Goal: Transaction & Acquisition: Purchase product/service

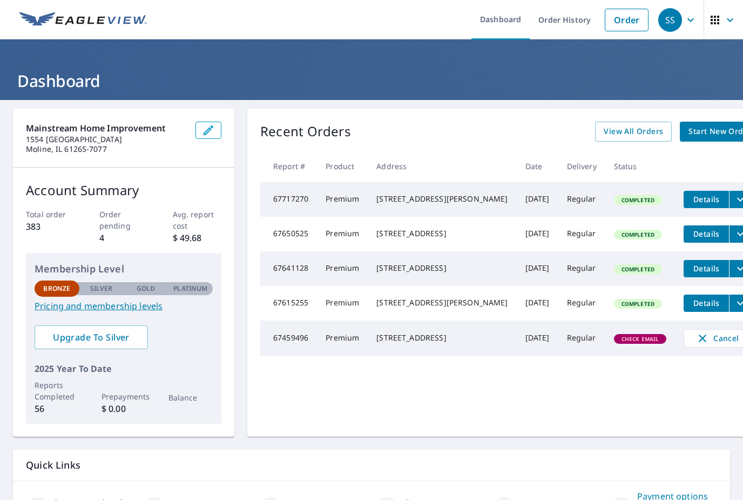
click at [689, 129] on span "Start New Order" at bounding box center [720, 132] width 63 height 14
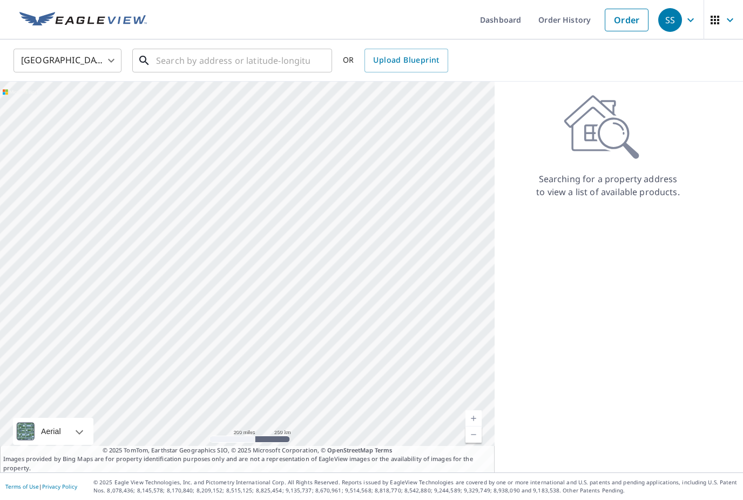
click at [263, 55] on input "text" at bounding box center [233, 60] width 154 height 30
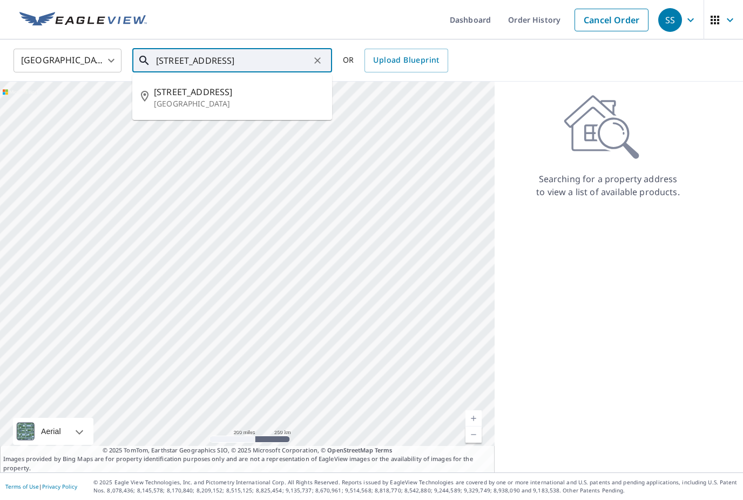
click at [237, 97] on span "[STREET_ADDRESS]" at bounding box center [239, 91] width 170 height 13
type input "[STREET_ADDRESS]"
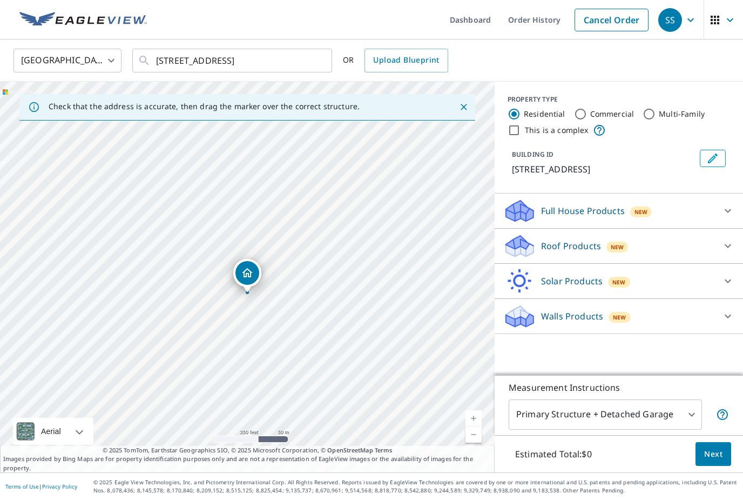
click at [661, 245] on div "Roof Products New" at bounding box center [609, 245] width 212 height 25
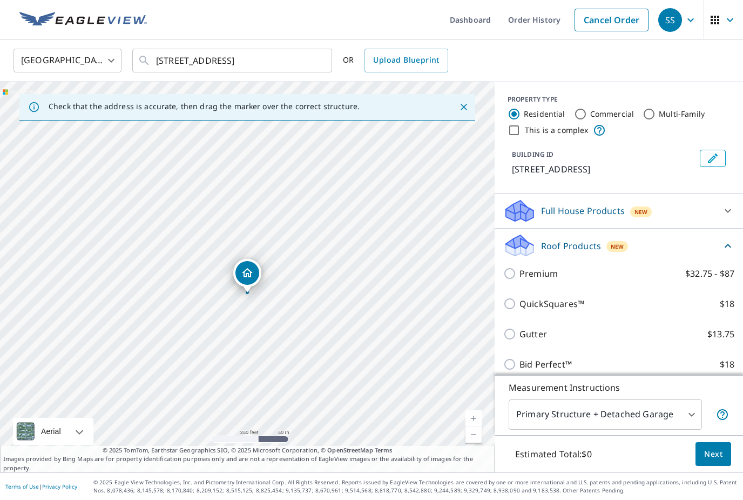
click at [543, 274] on p "Premium" at bounding box center [539, 273] width 38 height 13
click at [520, 274] on input "Premium $32.75 - $87" at bounding box center [511, 273] width 16 height 13
checkbox input "true"
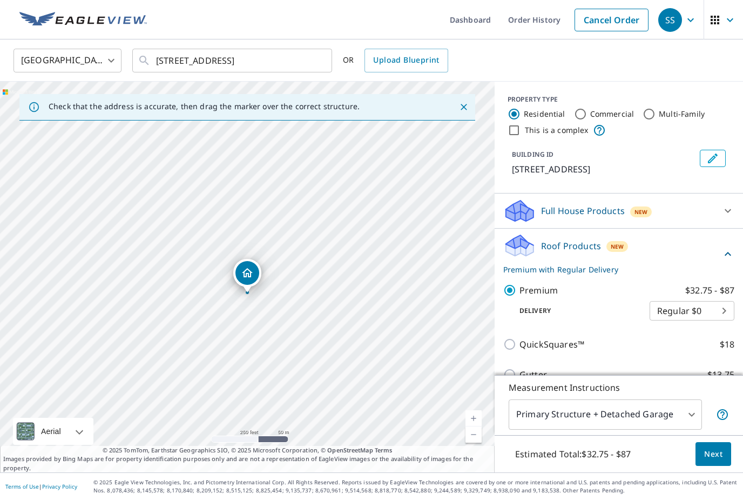
click at [717, 461] on span "Next" at bounding box center [713, 454] width 18 height 14
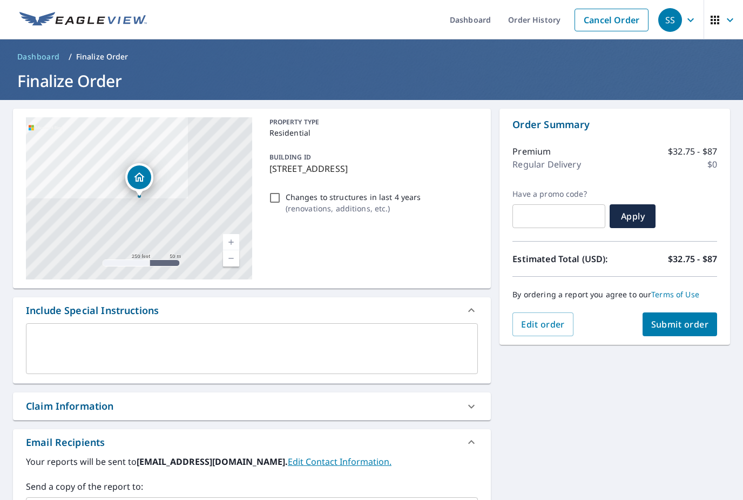
click at [272, 200] on input "Changes to structures in last 4 years ( renovations, additions, etc. )" at bounding box center [274, 197] width 13 height 13
checkbox input "true"
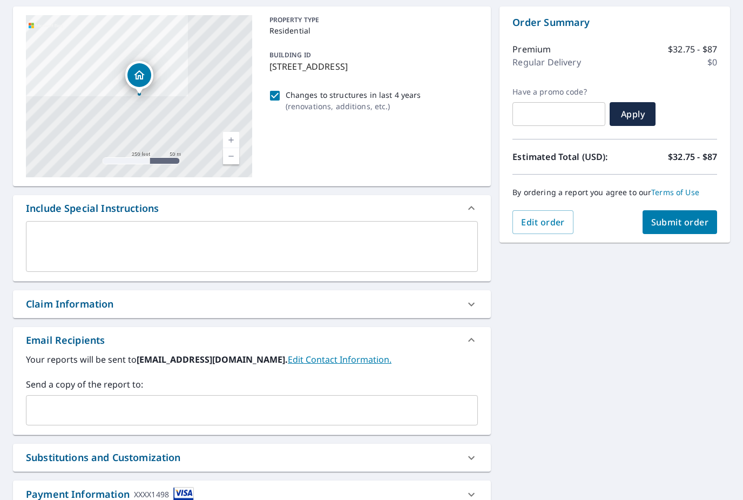
scroll to position [116, 0]
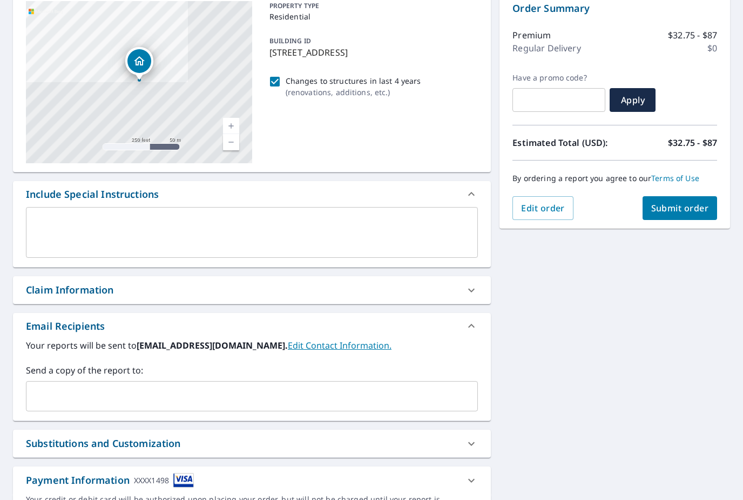
click at [299, 398] on input "text" at bounding box center [244, 396] width 426 height 21
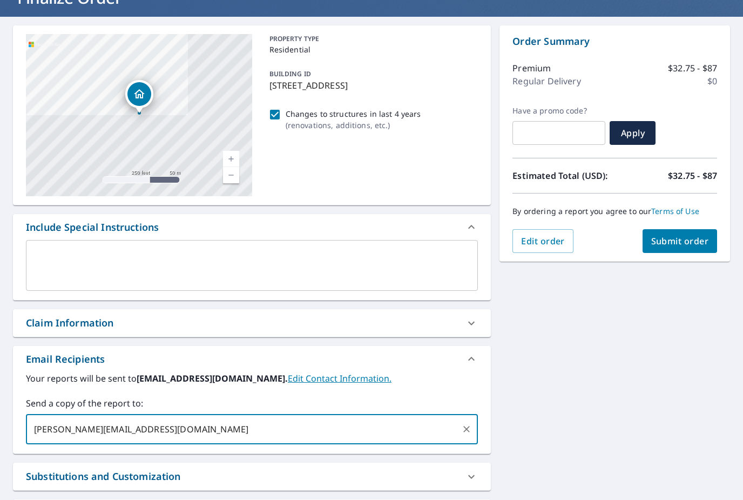
type input "[PERSON_NAME][EMAIL_ADDRESS][DOMAIN_NAME]"
click at [687, 239] on span "Submit order" at bounding box center [680, 241] width 58 height 12
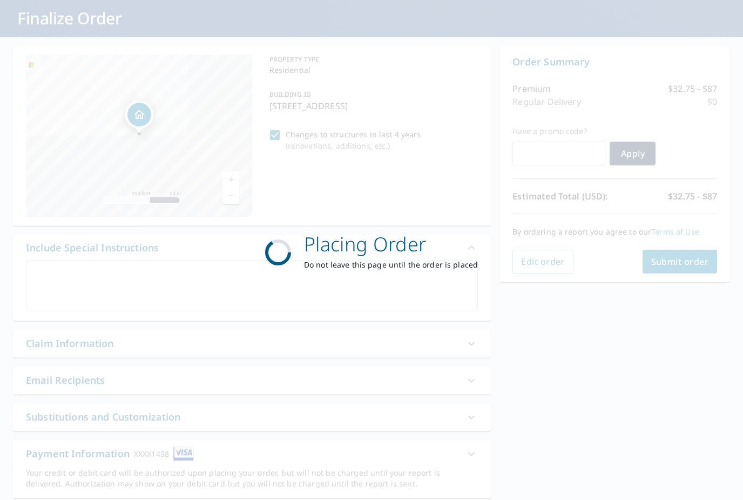
scroll to position [63, 0]
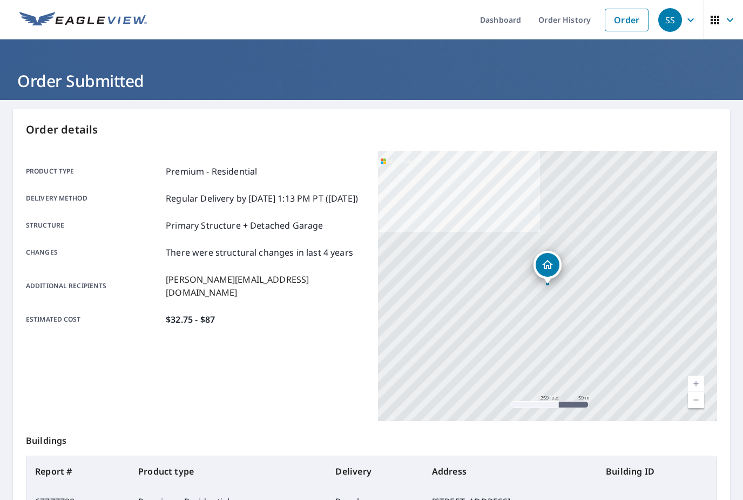
click at [508, 22] on link "Dashboard" at bounding box center [500, 19] width 58 height 39
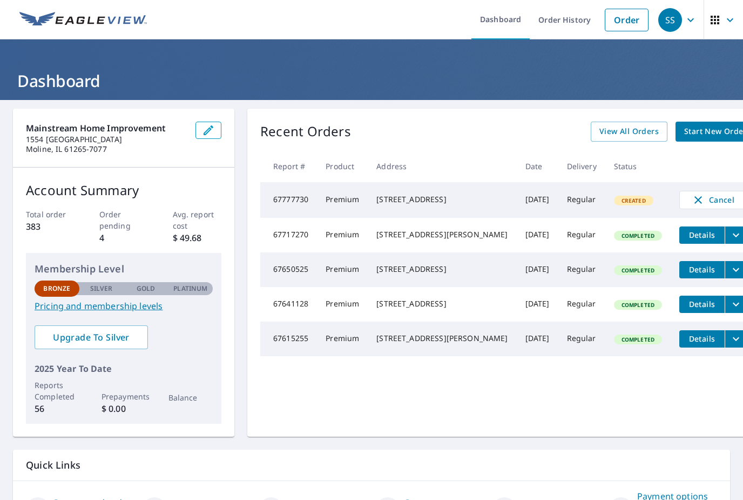
click at [686, 125] on span "Start New Order" at bounding box center [715, 132] width 63 height 14
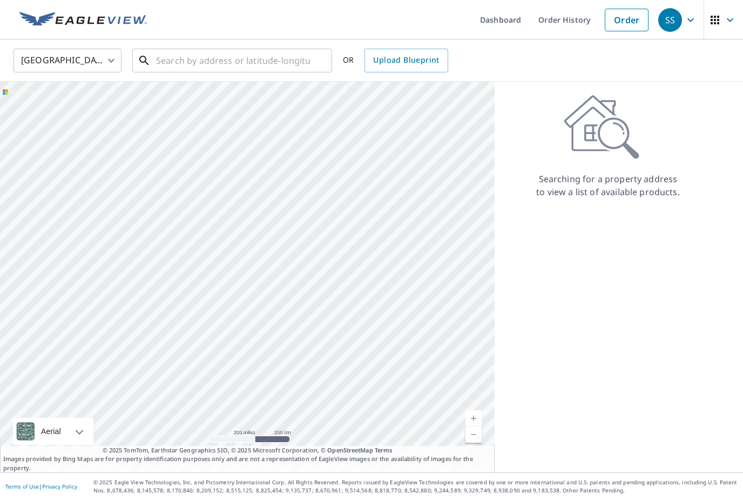
click at [266, 56] on input "text" at bounding box center [233, 60] width 154 height 30
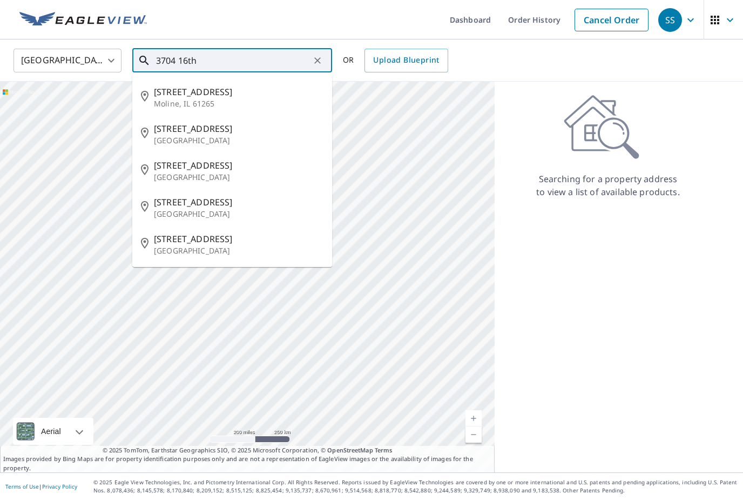
click at [247, 99] on p "Moline, IL 61265" at bounding box center [239, 103] width 170 height 11
type input "[STREET_ADDRESS]"
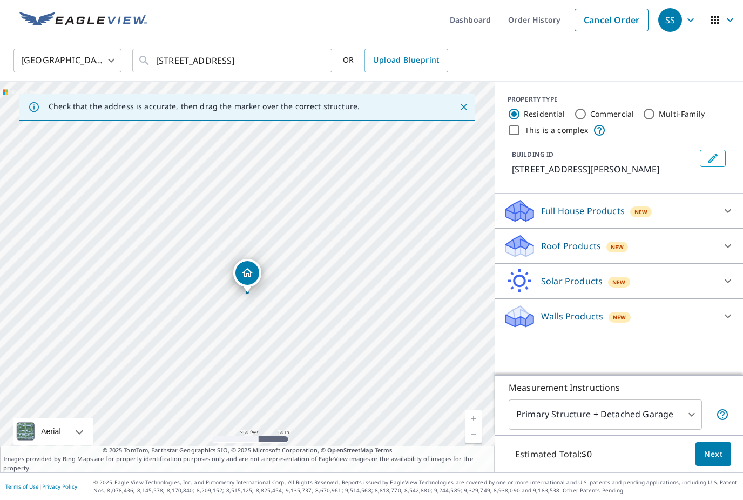
click at [676, 242] on div "Roof Products New" at bounding box center [609, 245] width 212 height 25
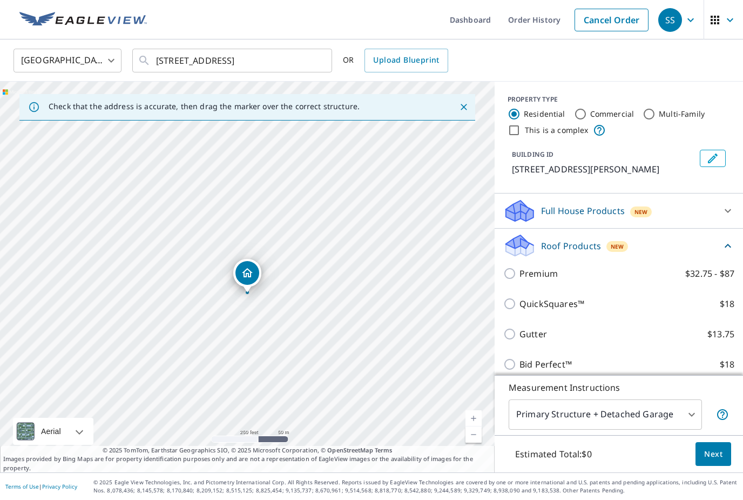
click at [559, 279] on label "Premium $32.75 - $87" at bounding box center [627, 273] width 215 height 13
click at [520, 279] on input "Premium $32.75 - $87" at bounding box center [511, 273] width 16 height 13
checkbox input "true"
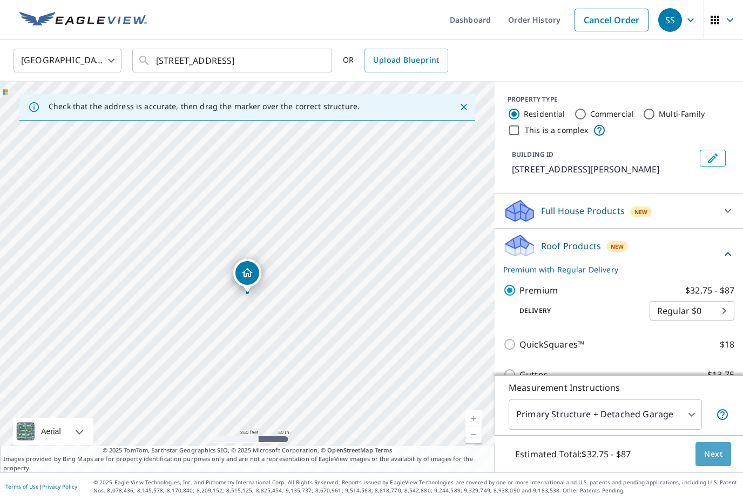
click at [712, 461] on span "Next" at bounding box center [713, 454] width 18 height 14
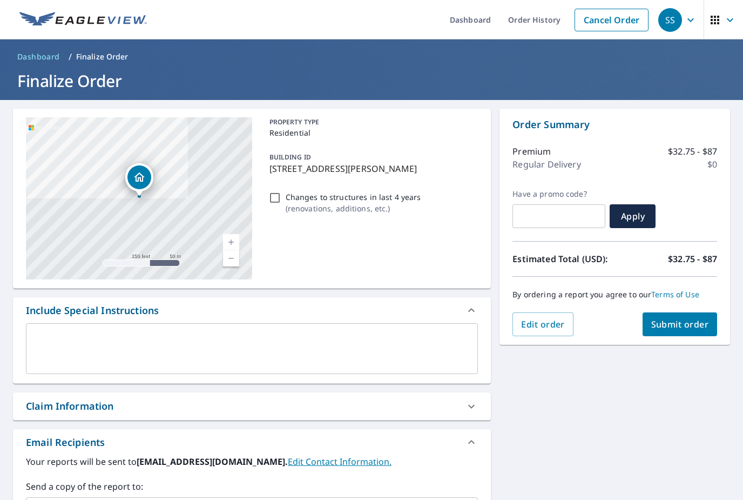
click at [273, 200] on input "Changes to structures in last 4 years ( renovations, additions, etc. )" at bounding box center [274, 197] width 13 height 13
checkbox input "true"
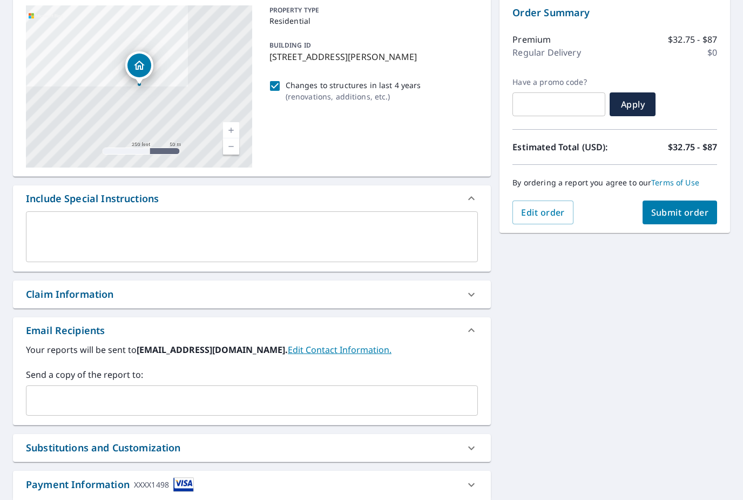
scroll to position [113, 0]
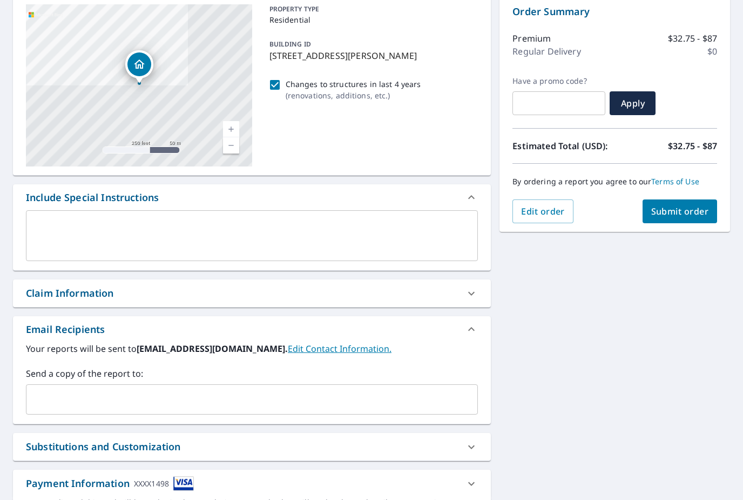
click at [266, 392] on input "text" at bounding box center [244, 399] width 426 height 21
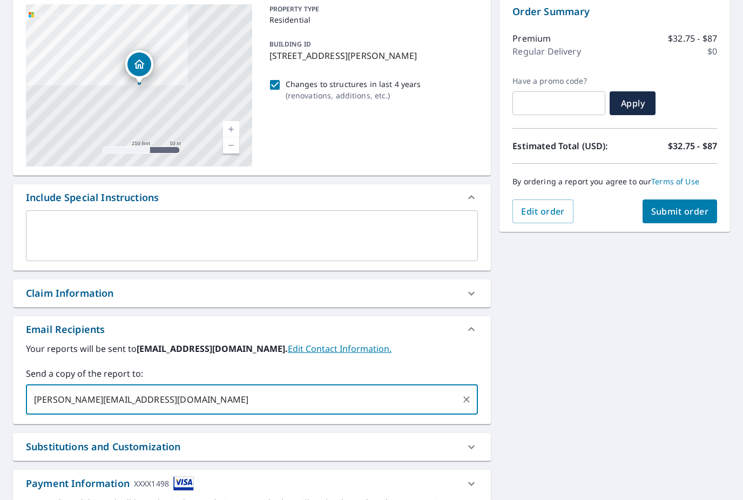
type input "[PERSON_NAME][EMAIL_ADDRESS][DOMAIN_NAME]"
click at [678, 212] on span "Submit order" at bounding box center [680, 211] width 58 height 12
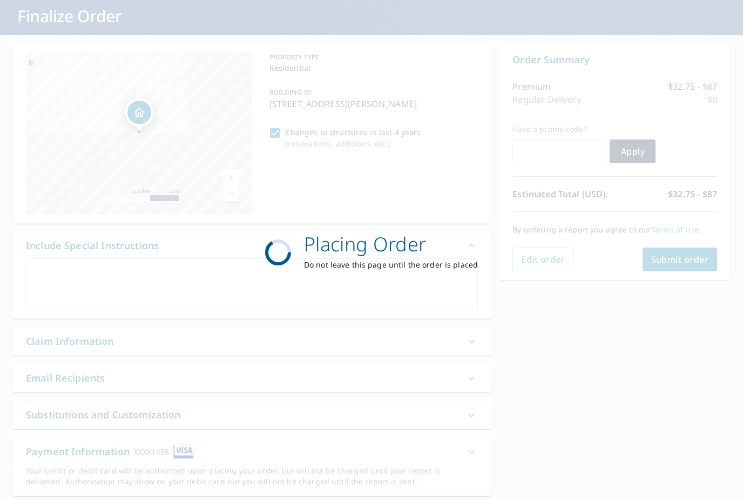
scroll to position [63, 0]
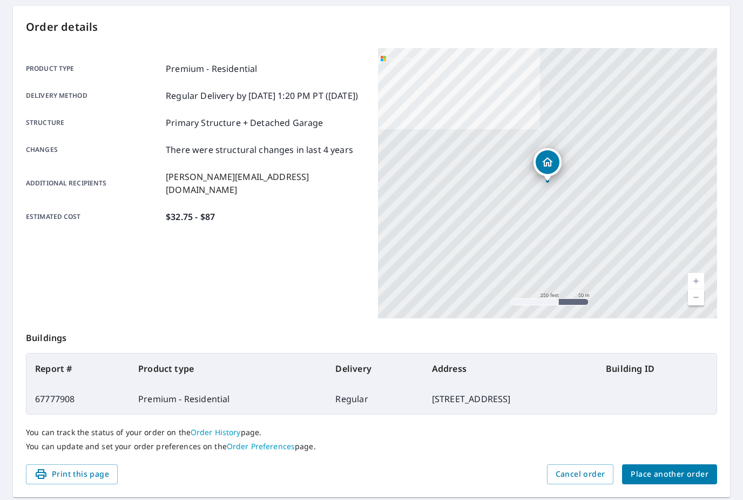
scroll to position [101, 0]
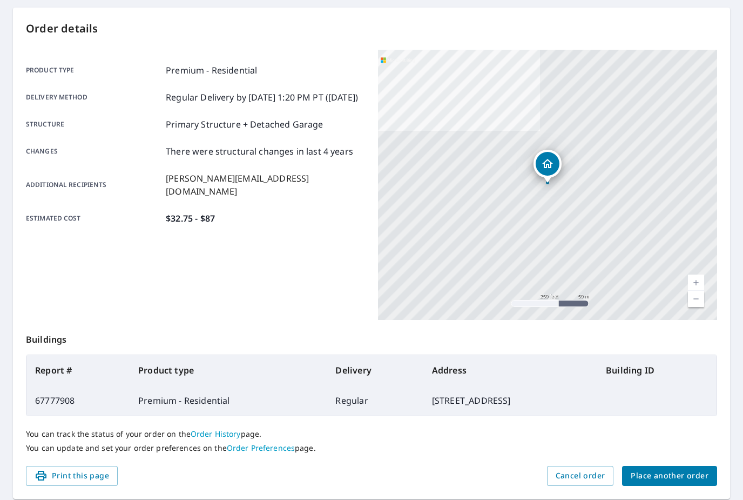
click at [678, 482] on button "Place another order" at bounding box center [669, 476] width 95 height 20
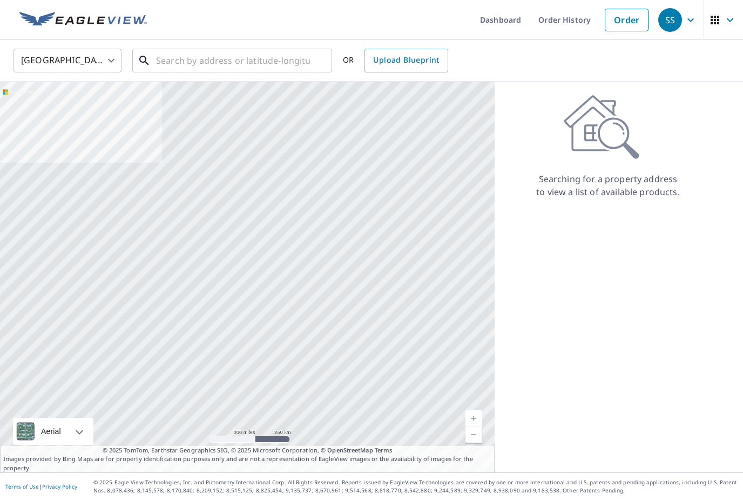
click at [274, 63] on input "text" at bounding box center [233, 60] width 154 height 30
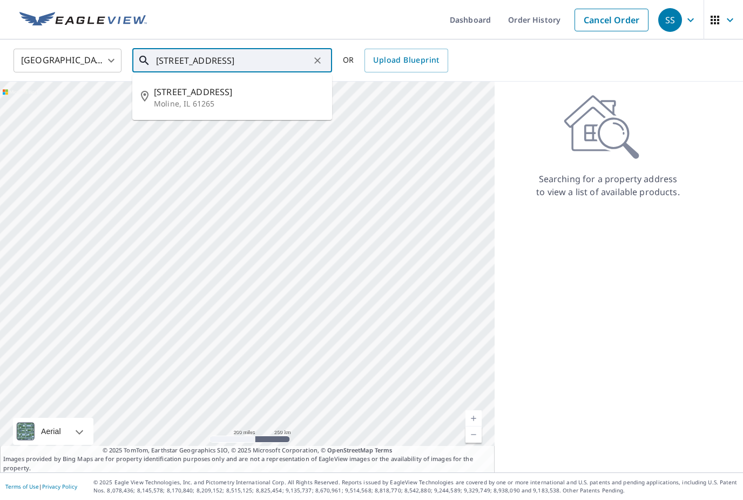
click at [271, 96] on span "[STREET_ADDRESS]" at bounding box center [239, 91] width 170 height 13
type input "[STREET_ADDRESS]"
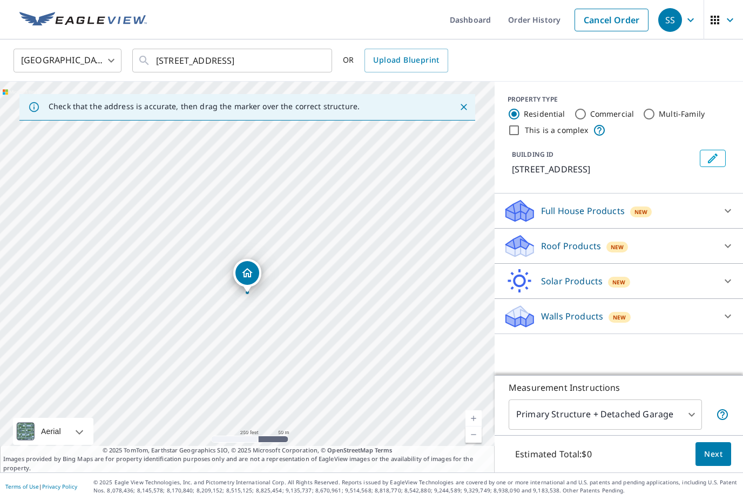
click at [678, 245] on div "Roof Products New" at bounding box center [609, 245] width 212 height 25
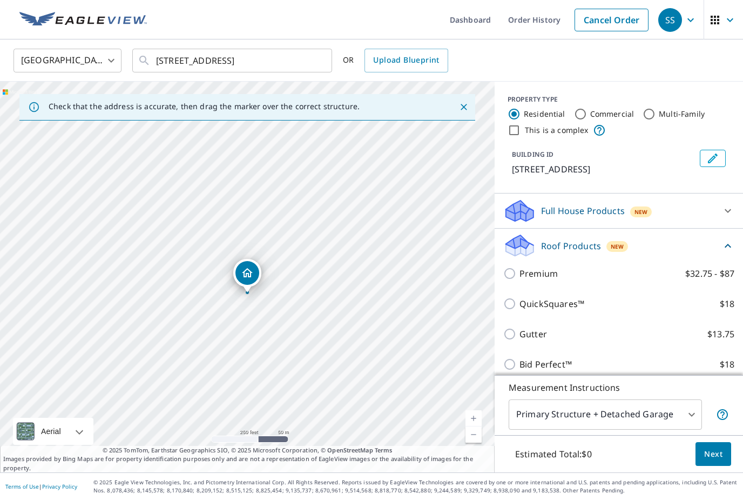
click at [548, 277] on p "Premium" at bounding box center [539, 273] width 38 height 13
click at [520, 277] on input "Premium $32.75 - $87" at bounding box center [511, 273] width 16 height 13
checkbox input "true"
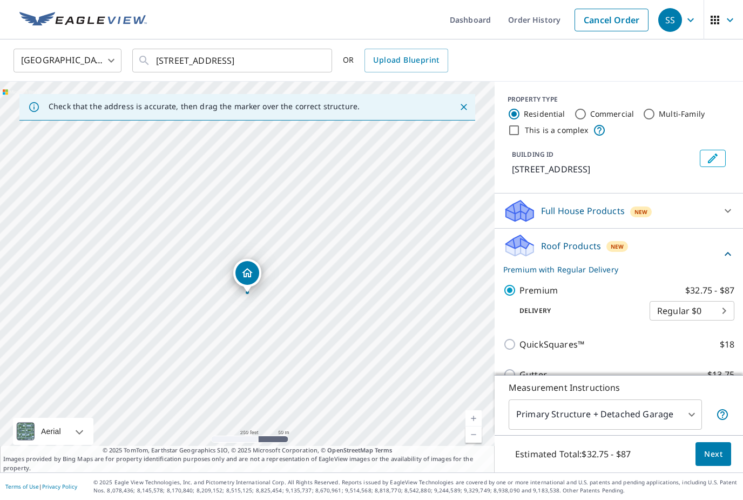
click at [717, 461] on span "Next" at bounding box center [713, 454] width 18 height 14
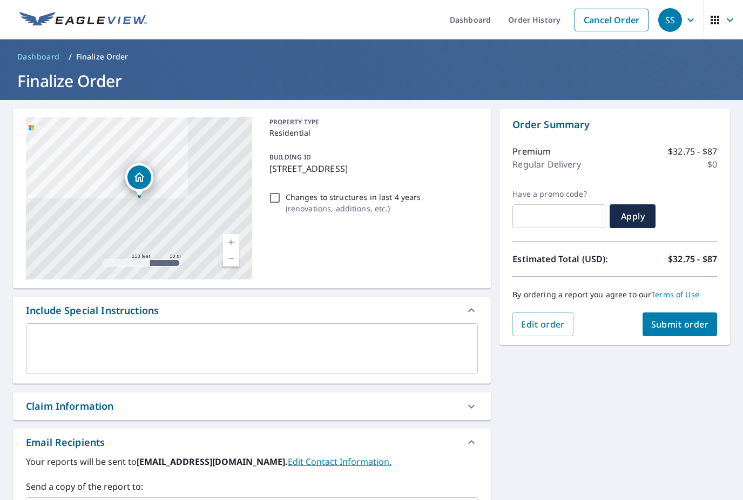
click at [280, 196] on input "Changes to structures in last 4 years ( renovations, additions, etc. )" at bounding box center [274, 197] width 13 height 13
checkbox input "true"
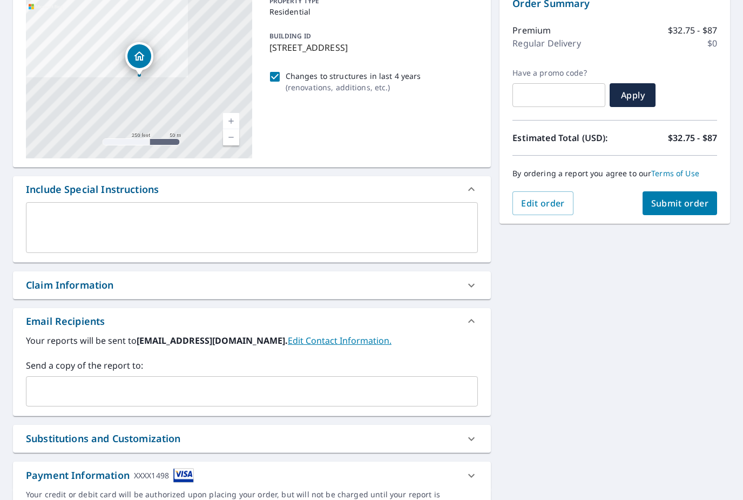
scroll to position [122, 0]
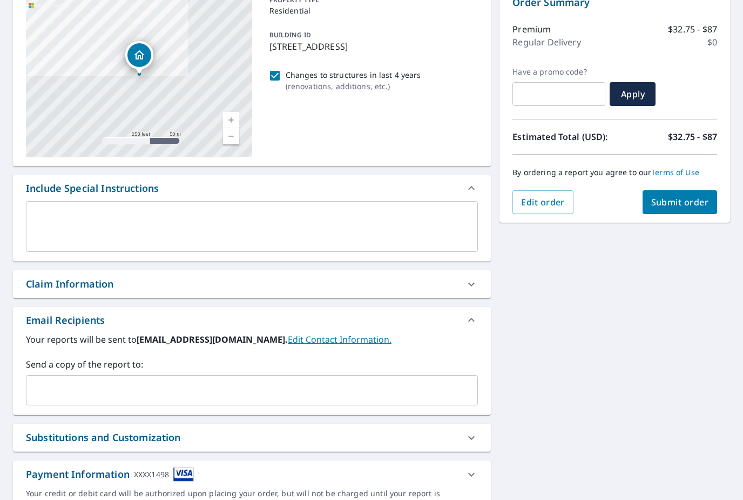
click at [266, 393] on input "text" at bounding box center [244, 390] width 426 height 21
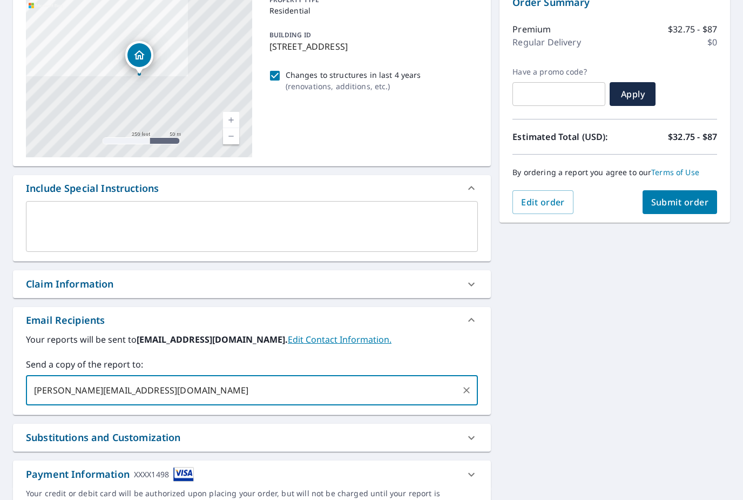
type input "[PERSON_NAME][EMAIL_ADDRESS][DOMAIN_NAME]"
click at [684, 201] on span "Submit order" at bounding box center [680, 202] width 58 height 12
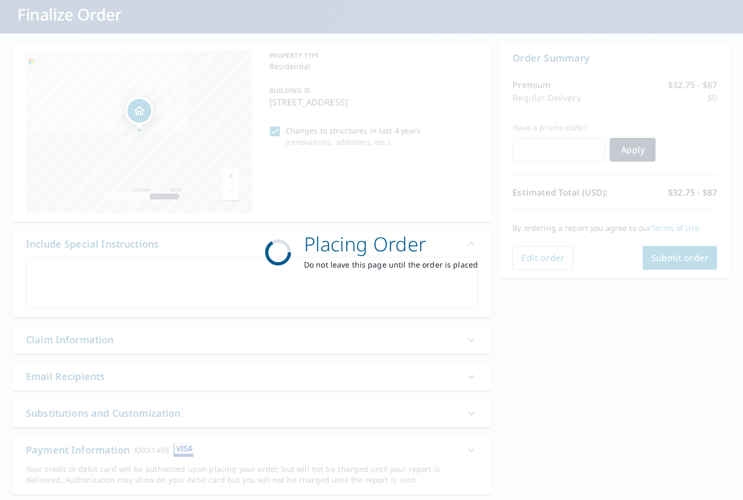
scroll to position [63, 0]
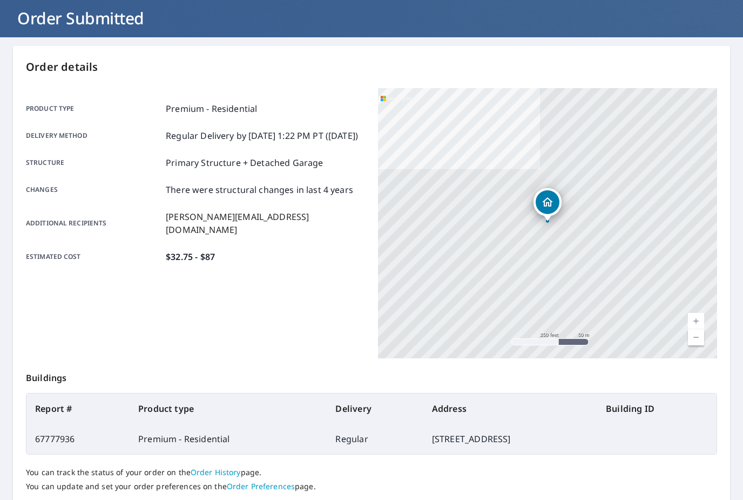
scroll to position [35, 0]
